Goal: Find specific page/section: Find specific page/section

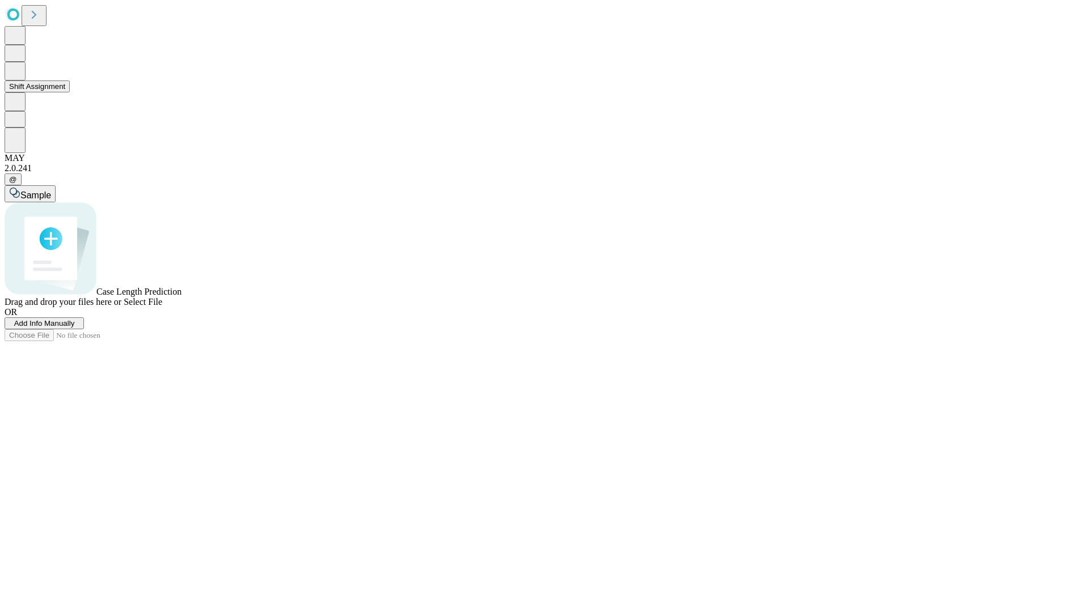
click at [70, 92] on button "Shift Assignment" at bounding box center [37, 87] width 65 height 12
